Goal: Obtain resource: Obtain resource

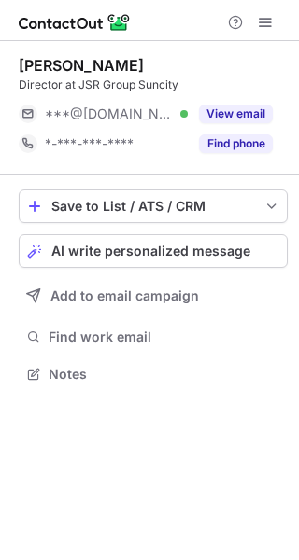
scroll to position [361, 299]
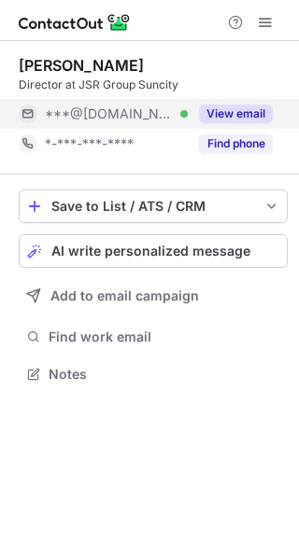
click at [261, 102] on div "View email" at bounding box center [230, 114] width 85 height 30
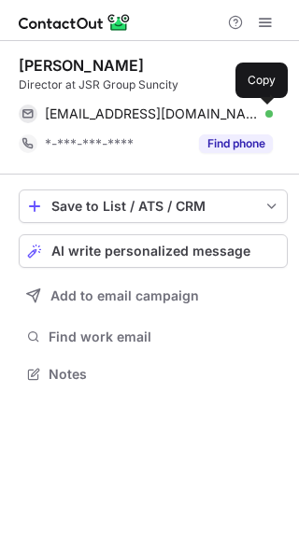
click at [270, 115] on span at bounding box center [263, 113] width 15 height 15
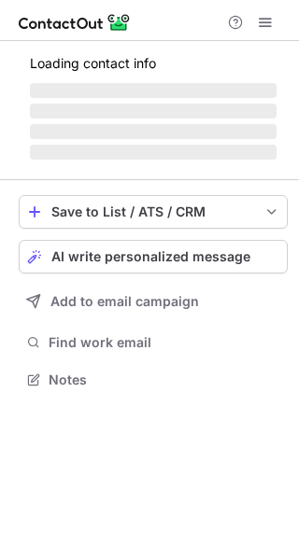
scroll to position [361, 299]
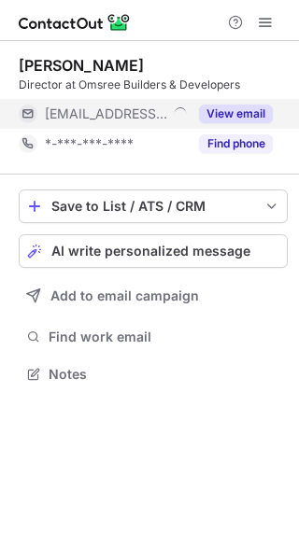
click at [237, 102] on div "View email" at bounding box center [230, 114] width 85 height 30
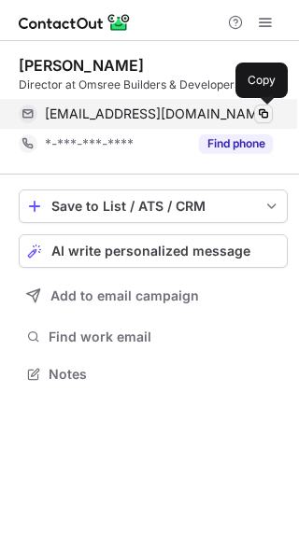
click at [259, 106] on span at bounding box center [263, 113] width 15 height 15
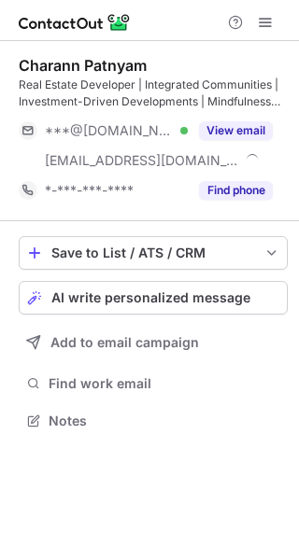
scroll to position [408, 299]
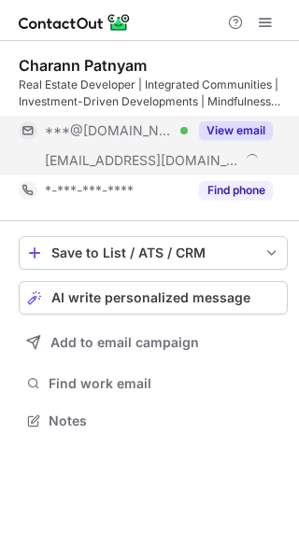
click at [244, 134] on button "View email" at bounding box center [236, 130] width 74 height 19
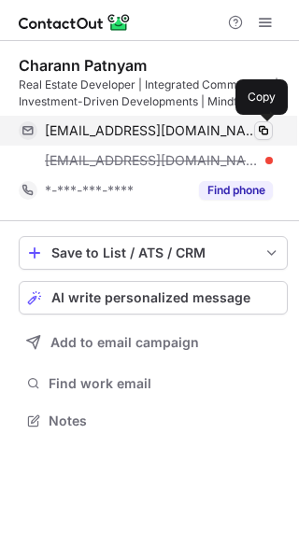
click at [262, 126] on span at bounding box center [263, 130] width 15 height 15
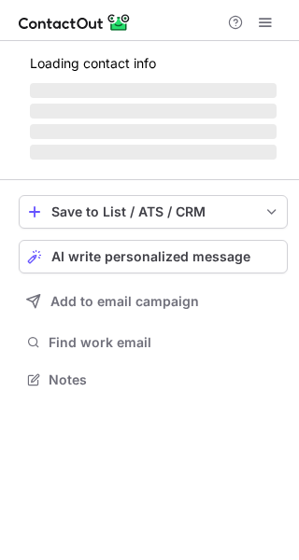
scroll to position [361, 299]
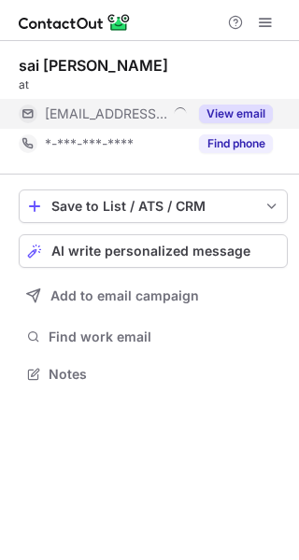
click at [259, 100] on div "View email" at bounding box center [230, 114] width 85 height 30
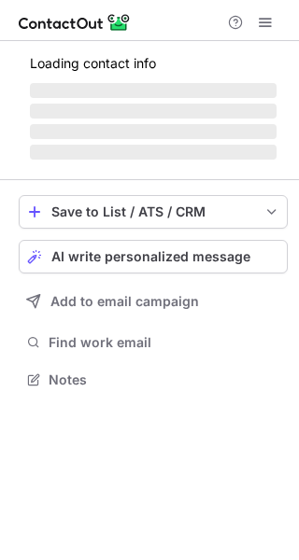
scroll to position [378, 299]
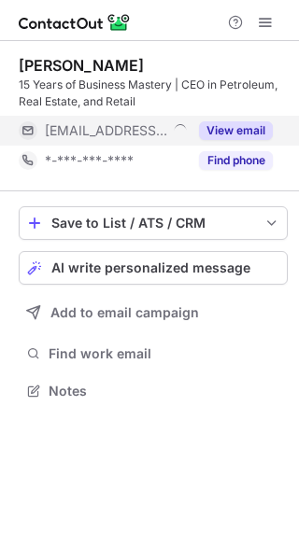
click at [256, 127] on button "View email" at bounding box center [236, 130] width 74 height 19
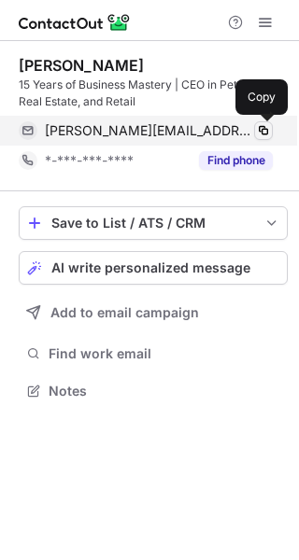
click at [256, 127] on span at bounding box center [263, 130] width 15 height 15
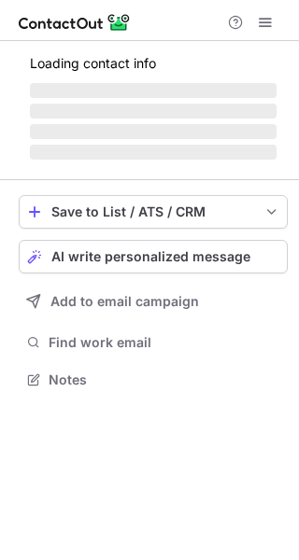
scroll to position [391, 299]
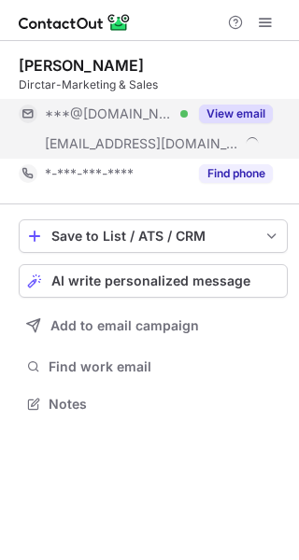
click at [243, 111] on button "View email" at bounding box center [236, 114] width 74 height 19
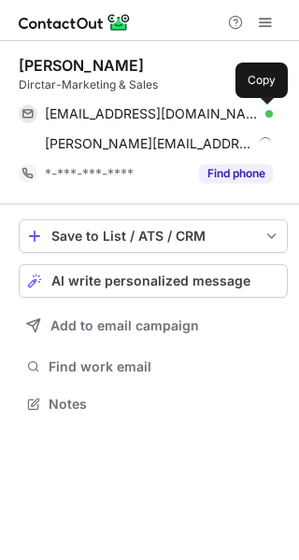
click at [267, 116] on span at bounding box center [263, 113] width 15 height 15
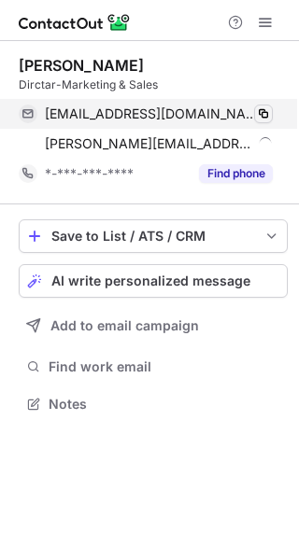
click at [267, 113] on span at bounding box center [263, 113] width 15 height 15
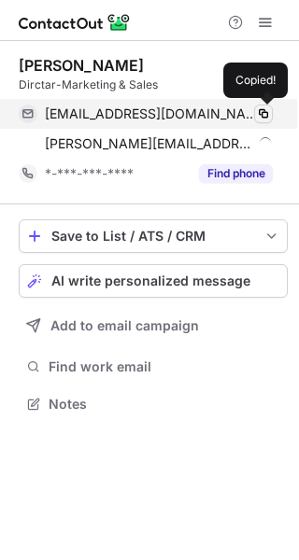
click at [267, 113] on span at bounding box center [263, 113] width 15 height 15
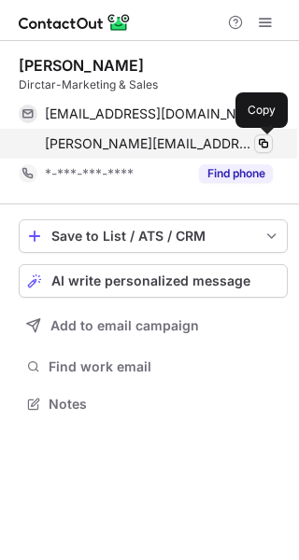
click at [262, 137] on span at bounding box center [263, 143] width 15 height 15
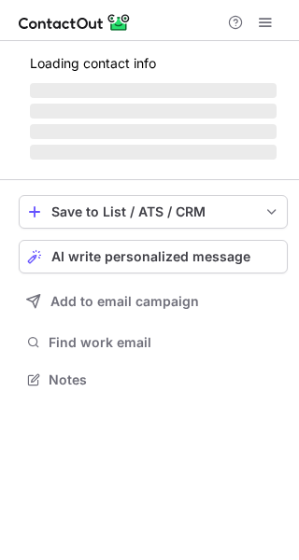
scroll to position [361, 299]
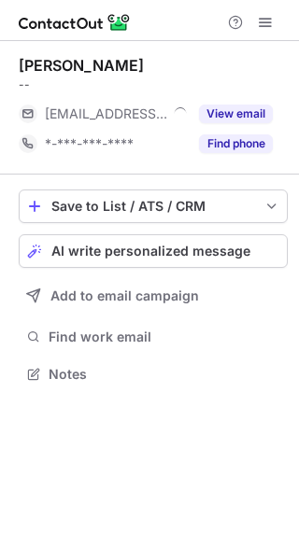
scroll to position [361, 299]
click at [261, 107] on button "View email" at bounding box center [236, 114] width 74 height 19
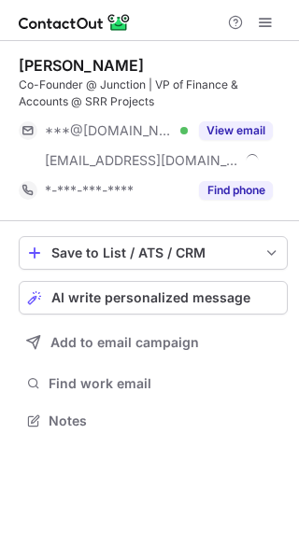
scroll to position [408, 299]
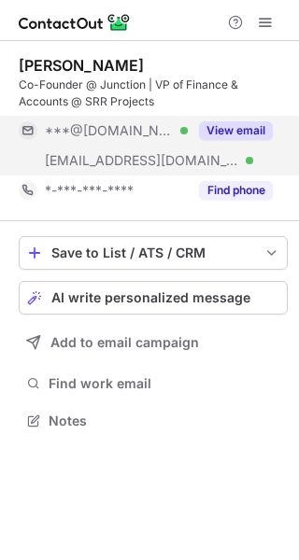
click at [243, 124] on button "View email" at bounding box center [236, 130] width 74 height 19
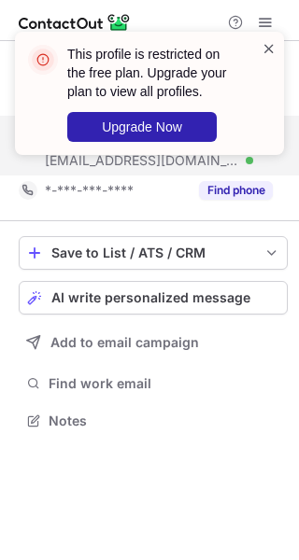
click at [265, 55] on span at bounding box center [268, 48] width 15 height 19
